Goal: Task Accomplishment & Management: Complete application form

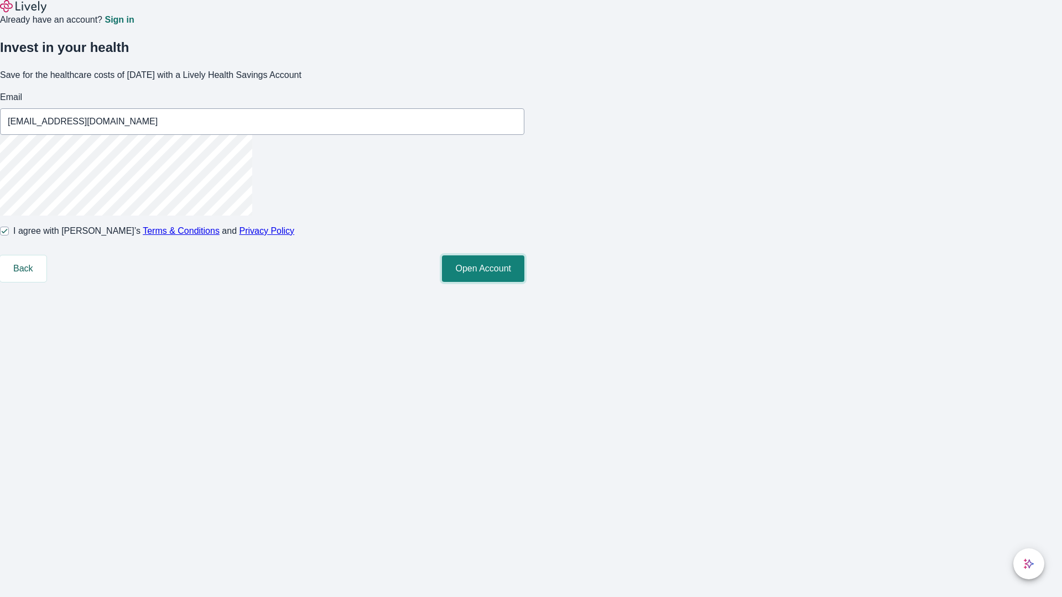
click at [524, 282] on button "Open Account" at bounding box center [483, 268] width 82 height 27
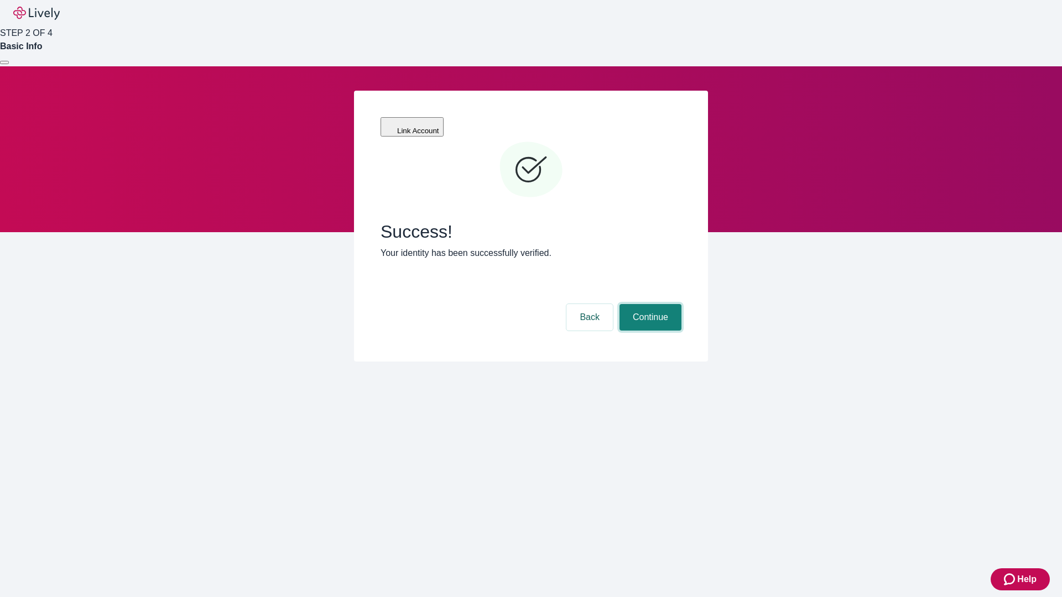
click at [649, 304] on button "Continue" at bounding box center [650, 317] width 62 height 27
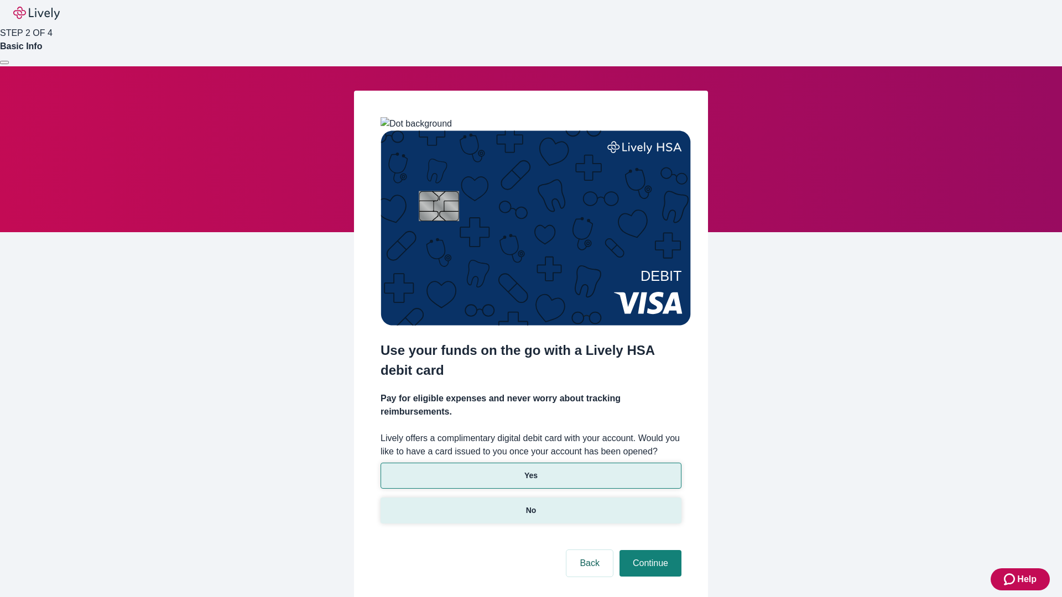
click at [530, 505] on p "No" at bounding box center [531, 511] width 11 height 12
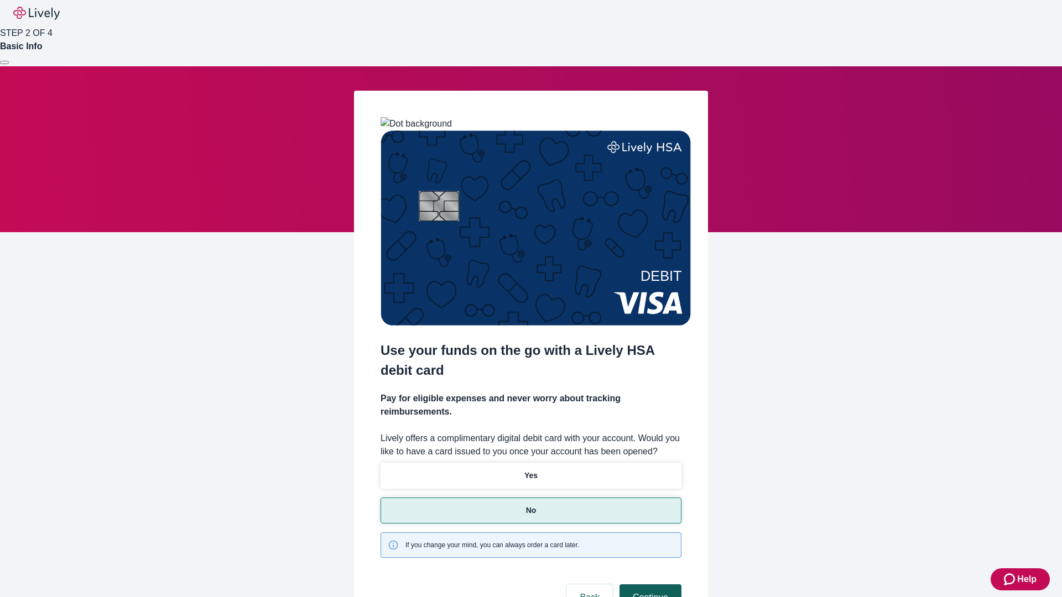
click at [649, 584] on button "Continue" at bounding box center [650, 597] width 62 height 27
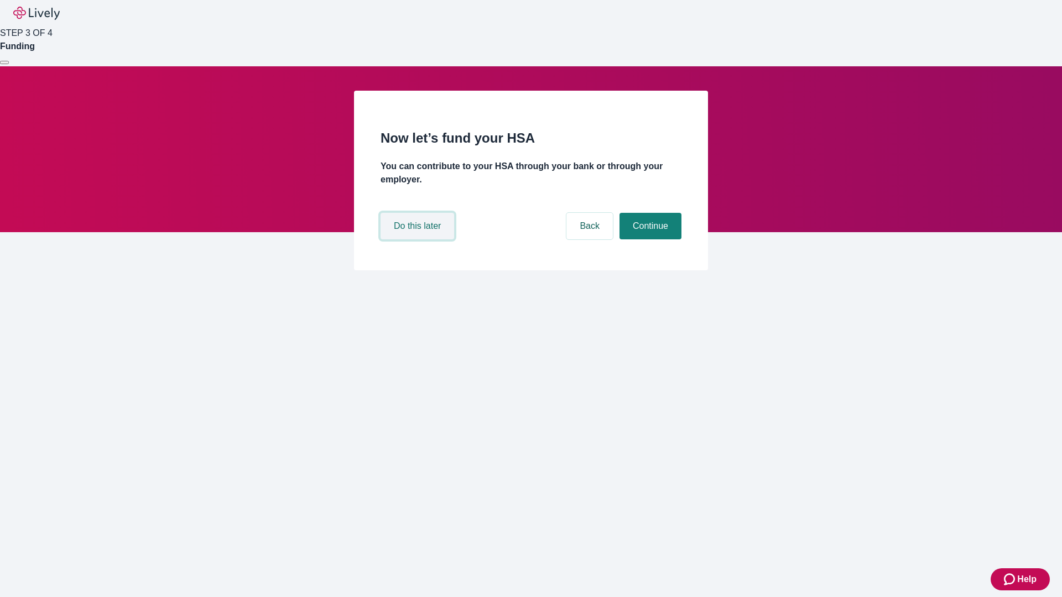
click at [419, 239] on button "Do this later" at bounding box center [417, 226] width 74 height 27
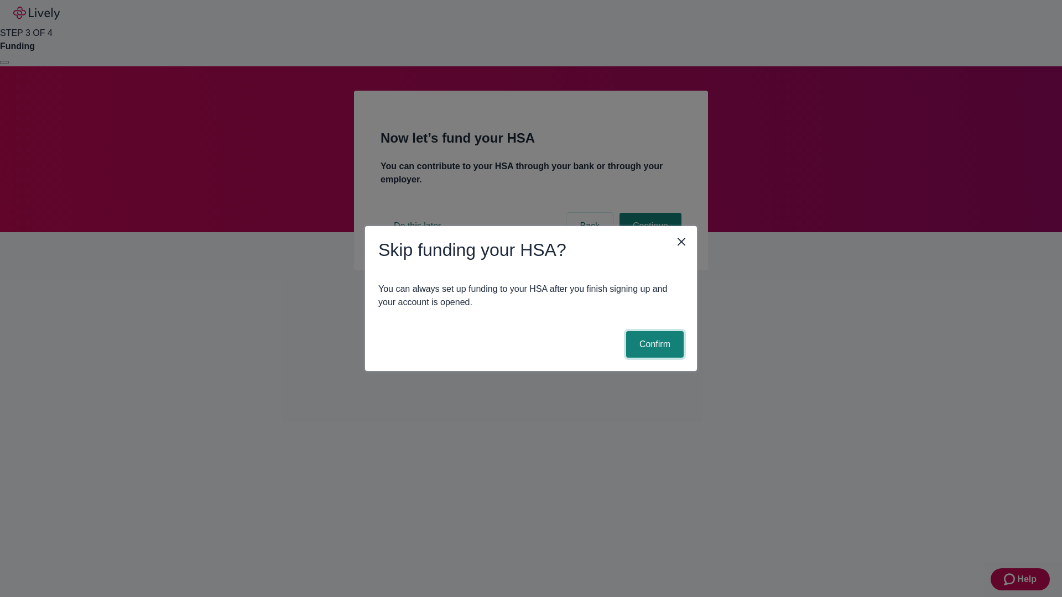
click at [653, 344] on button "Confirm" at bounding box center [655, 344] width 58 height 27
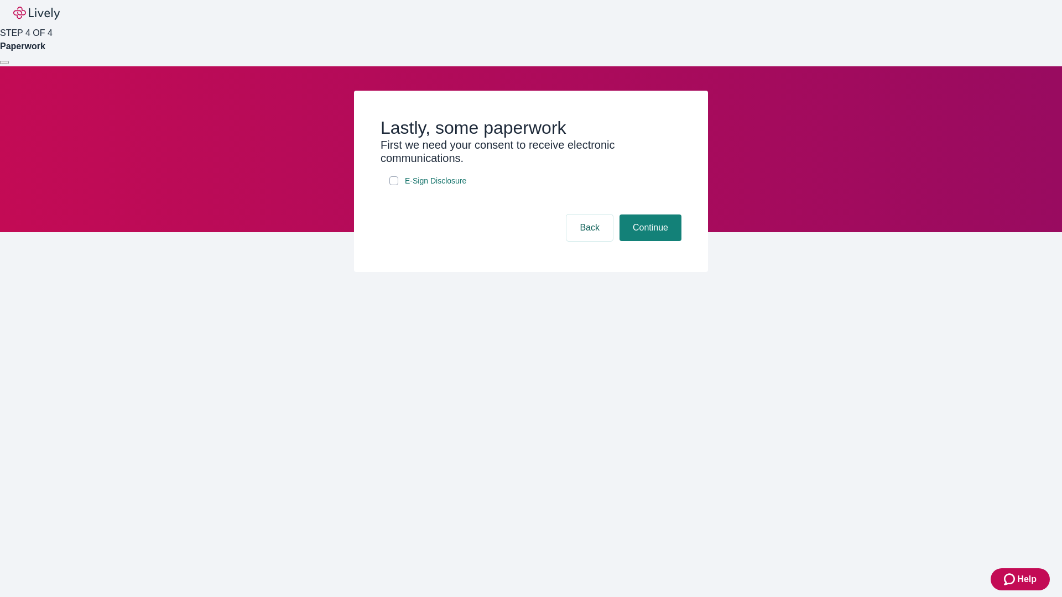
click at [394, 185] on input "E-Sign Disclosure" at bounding box center [393, 180] width 9 height 9
checkbox input "true"
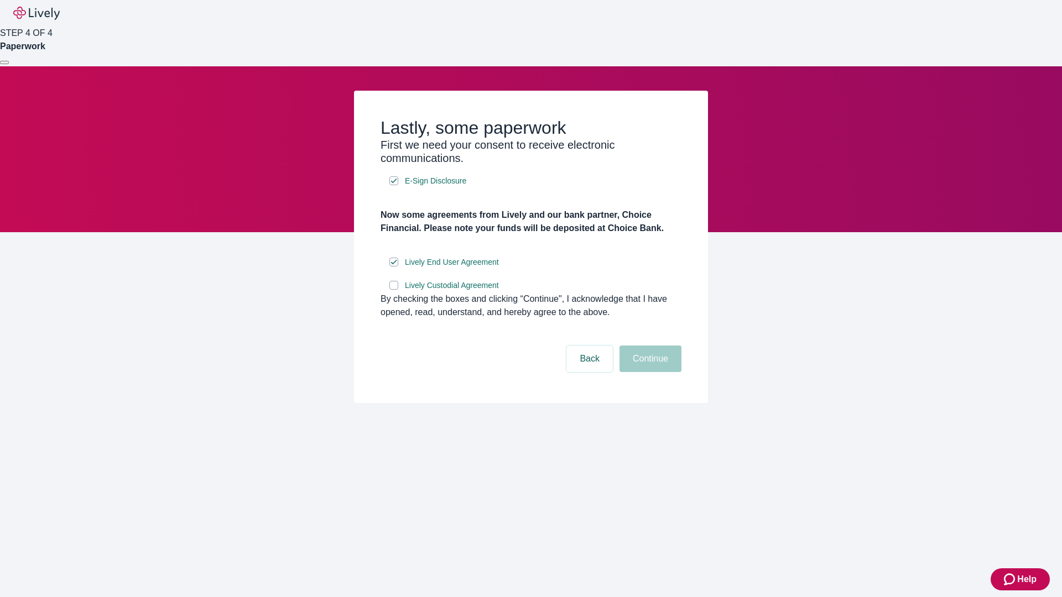
click at [394, 290] on input "Lively Custodial Agreement" at bounding box center [393, 285] width 9 height 9
checkbox input "true"
click at [649, 372] on button "Continue" at bounding box center [650, 359] width 62 height 27
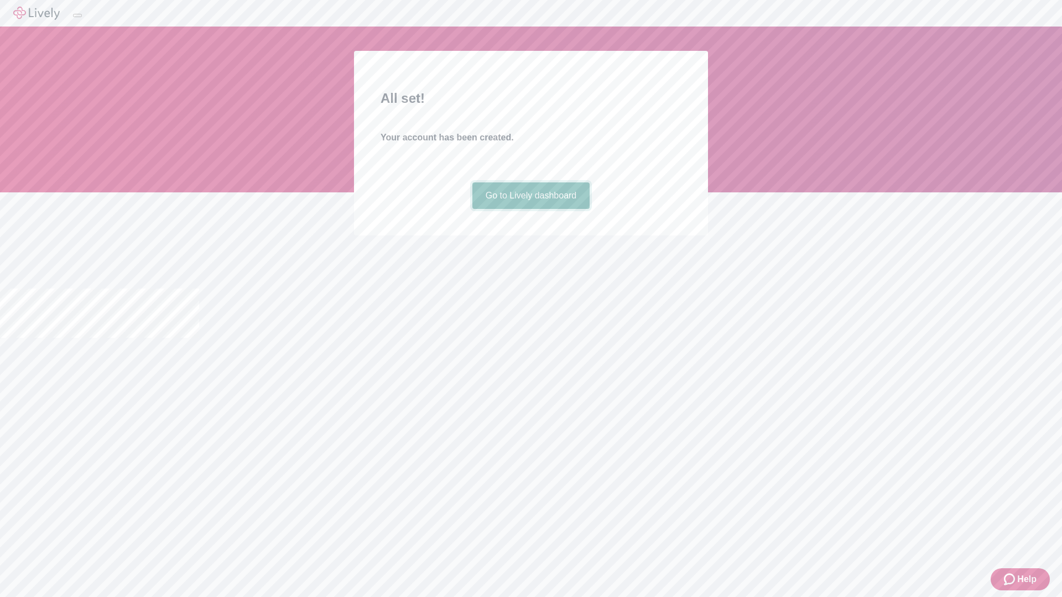
click at [530, 209] on link "Go to Lively dashboard" at bounding box center [531, 195] width 118 height 27
